Goal: Information Seeking & Learning: Find specific fact

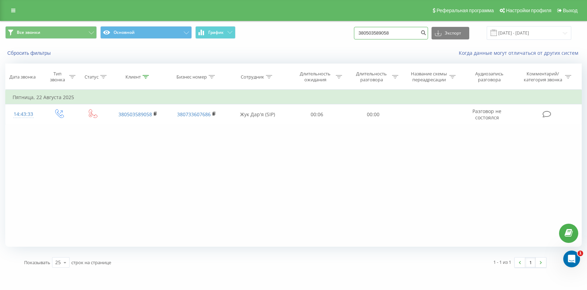
click at [403, 33] on input "380503589058" at bounding box center [391, 33] width 74 height 13
paste input "991114349"
type input "380991114349"
click at [426, 30] on icon "submit" at bounding box center [423, 32] width 6 height 4
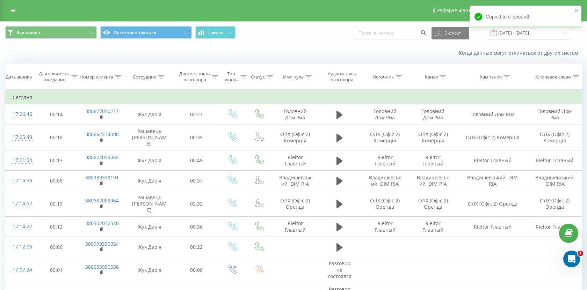
click at [524, 30] on div "Copied to clipboard!" at bounding box center [526, 19] width 112 height 27
click at [525, 35] on input "19.09.2025 - 19.09.2025" at bounding box center [529, 33] width 85 height 14
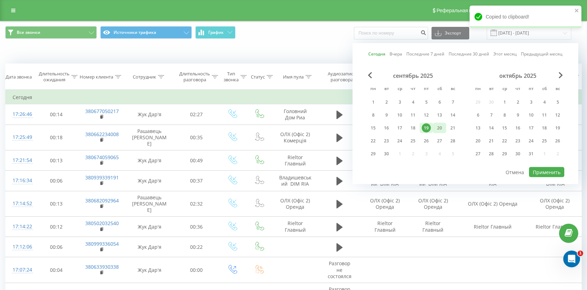
click at [441, 128] on div "20" at bounding box center [439, 128] width 9 height 9
click at [537, 176] on button "Применить" at bounding box center [546, 172] width 35 height 10
type input "20.09.2025 - 20.09.2025"
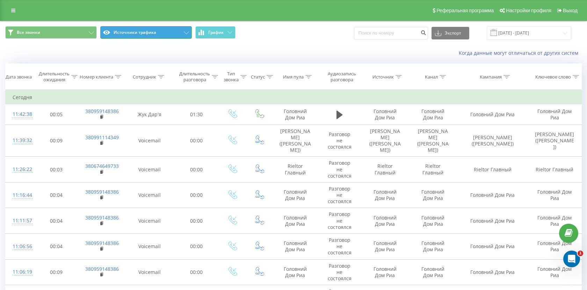
click at [171, 34] on button "Источники трафика" at bounding box center [146, 32] width 92 height 13
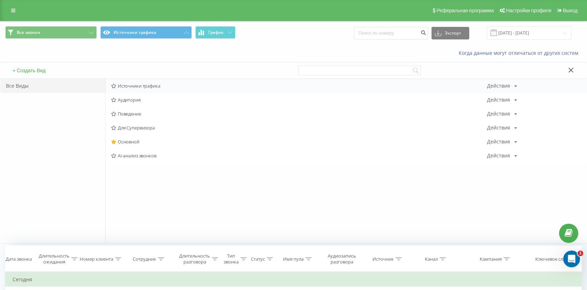
click at [194, 91] on div "Источники трафика Действия Редактировать Копировать Удалить По умолчанию Подели…" at bounding box center [346, 86] width 481 height 14
click at [147, 85] on span "Источники трафика" at bounding box center [299, 86] width 376 height 5
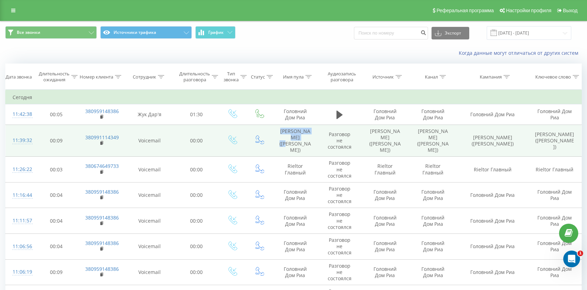
drag, startPoint x: 311, startPoint y: 145, endPoint x: 273, endPoint y: 132, distance: 40.3
click at [273, 132] on td "Дім Ріа (Поляков)" at bounding box center [295, 141] width 46 height 32
copy td "Дім Ріа (Поляков)"
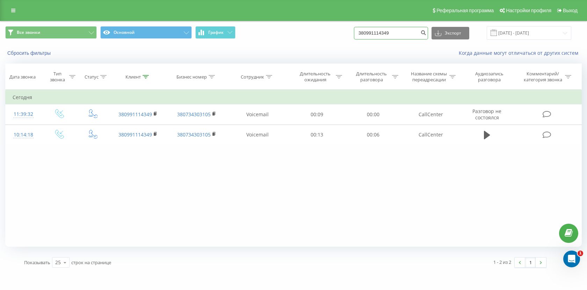
click at [412, 34] on input "380991114349" at bounding box center [391, 33] width 74 height 13
paste input "675704986"
type input "380675704986"
click at [438, 32] on div "380675704986 Экспорт .csv .xls .xlsx [DATE] - [DATE]" at bounding box center [462, 33] width 217 height 14
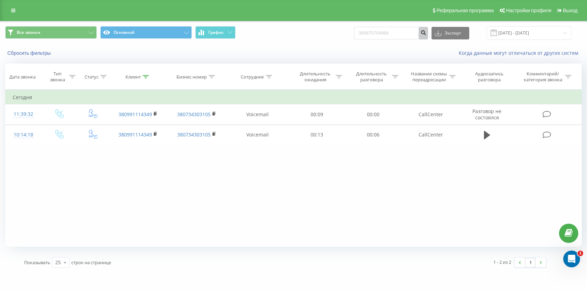
click at [426, 32] on icon "submit" at bounding box center [423, 32] width 6 height 4
click at [180, 30] on button "Основной" at bounding box center [146, 32] width 92 height 13
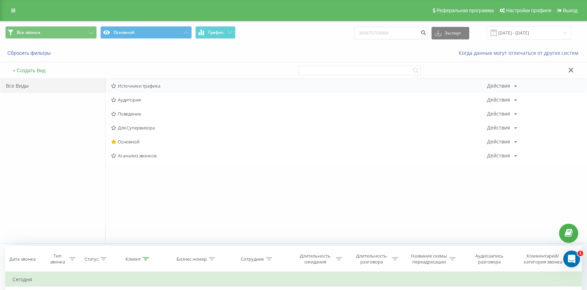
click at [168, 79] on div "Источники трафика Действия Редактировать Копировать Удалить По умолчанию Подели…" at bounding box center [346, 86] width 481 height 14
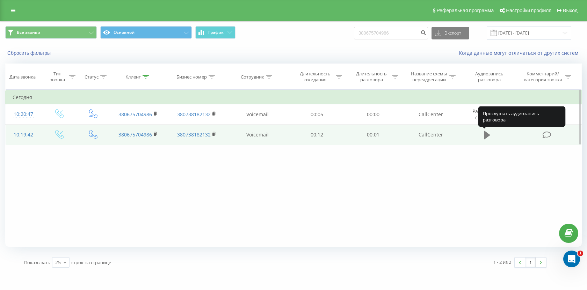
click at [490, 135] on icon at bounding box center [487, 135] width 6 height 8
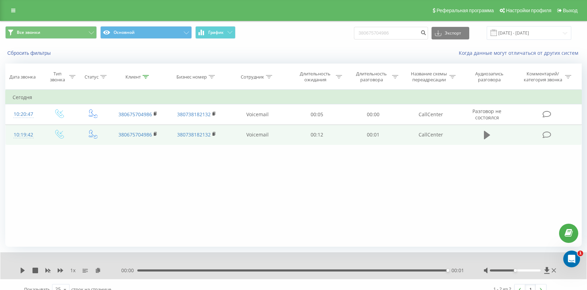
click at [490, 136] on icon at bounding box center [487, 135] width 6 height 8
click at [161, 34] on button "Основной" at bounding box center [146, 32] width 92 height 13
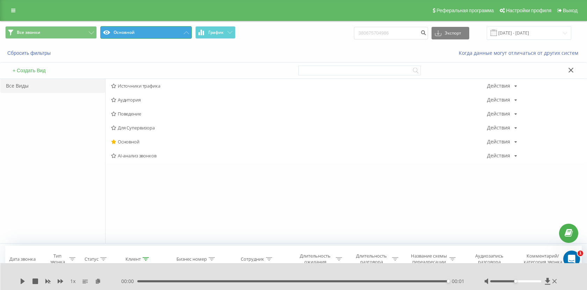
click at [161, 34] on button "Основной" at bounding box center [146, 32] width 92 height 13
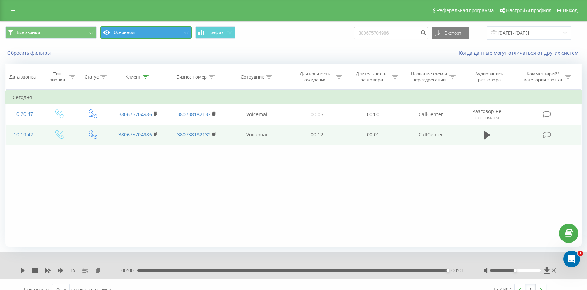
click at [158, 34] on button "Основной" at bounding box center [146, 32] width 92 height 13
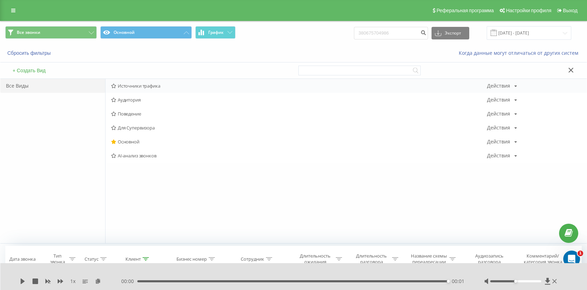
click at [149, 85] on span "Источники трафика" at bounding box center [299, 86] width 376 height 5
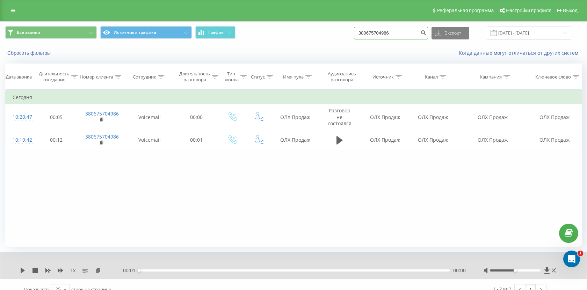
click at [398, 35] on input "380675704986" at bounding box center [391, 33] width 74 height 13
paste input "53876440988"
type input "353876440988"
click at [435, 31] on div "353876440988 Экспорт .csv .xls .xlsx 20.06.2025 - 20.09.2025" at bounding box center [462, 33] width 217 height 14
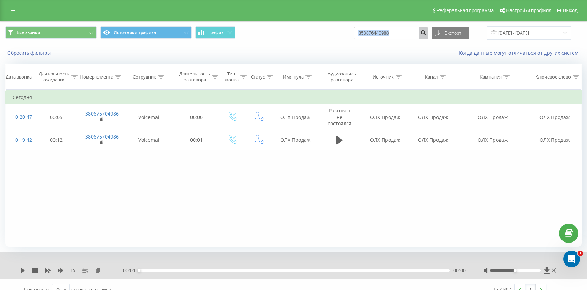
click at [428, 30] on button "submit" at bounding box center [423, 33] width 9 height 13
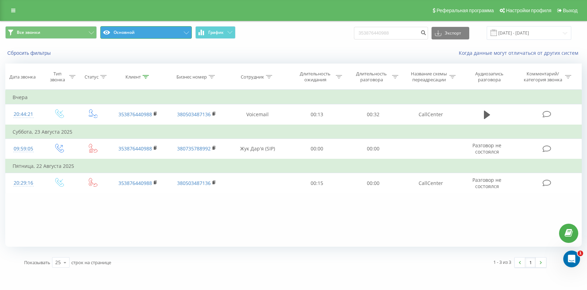
click at [159, 38] on button "Основной" at bounding box center [146, 32] width 92 height 13
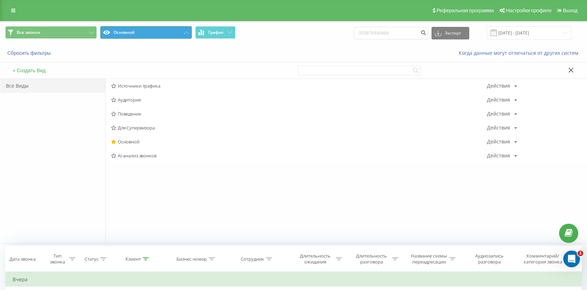
click at [159, 36] on button "Основной" at bounding box center [146, 32] width 92 height 13
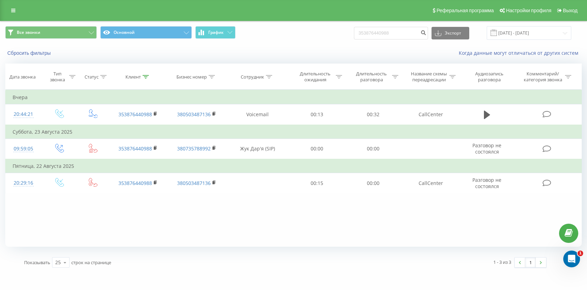
click at [161, 24] on div "Все звонки Основной График 353876440988 Экспорт .csv .xls .xlsx [DATE] - [DATE]" at bounding box center [293, 32] width 586 height 23
click at [159, 34] on button "Основной" at bounding box center [146, 32] width 92 height 13
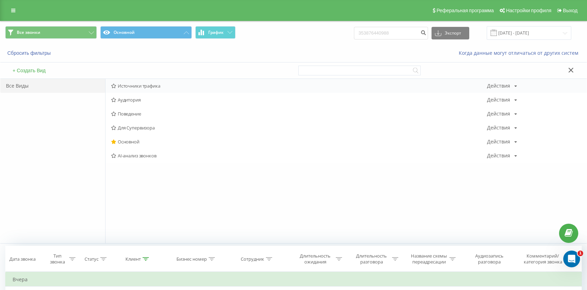
click at [154, 87] on span "Источники трафика" at bounding box center [299, 86] width 376 height 5
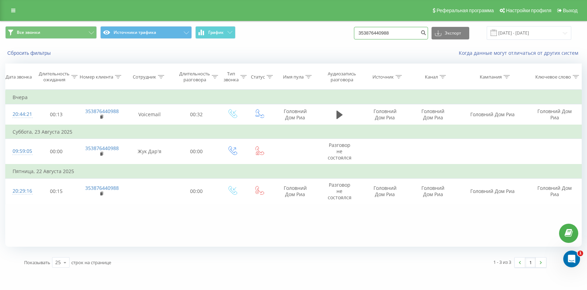
click at [401, 29] on input "353876440988" at bounding box center [391, 33] width 74 height 13
